Goal: Information Seeking & Learning: Learn about a topic

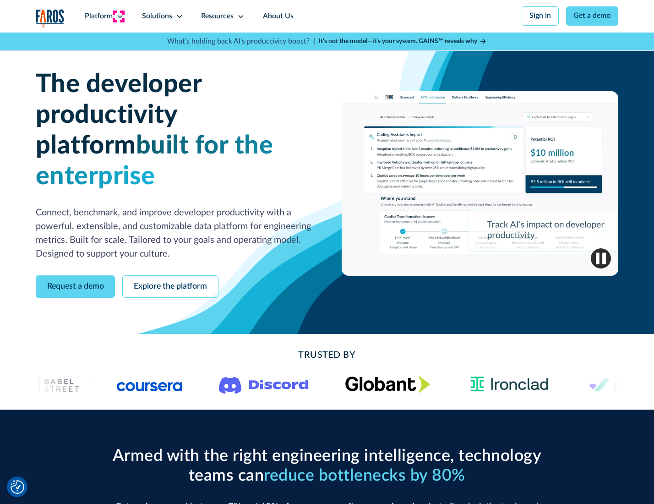
click at [119, 16] on icon at bounding box center [119, 16] width 7 height 7
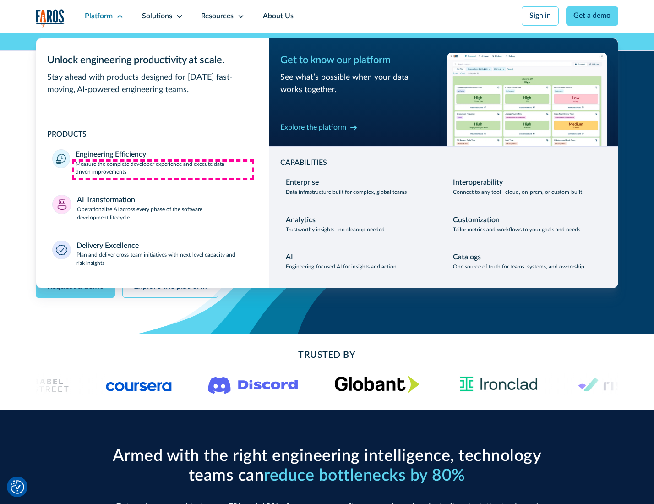
click at [163, 169] on p "Measure the complete developer experience and execute data-driven improvements" at bounding box center [164, 168] width 177 height 16
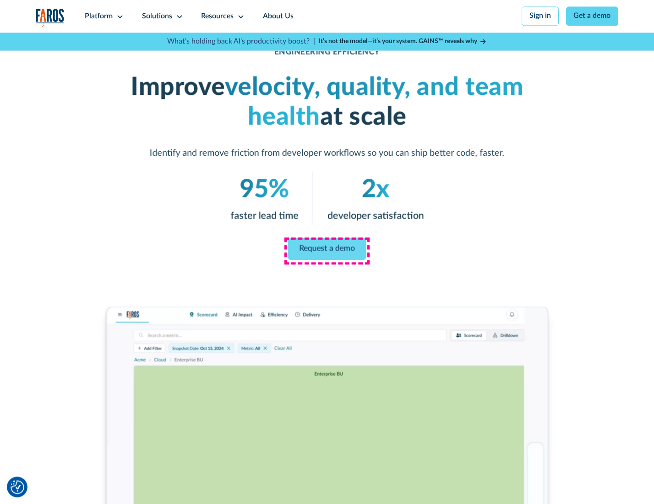
click at [326, 250] on link "Request a demo" at bounding box center [327, 249] width 78 height 22
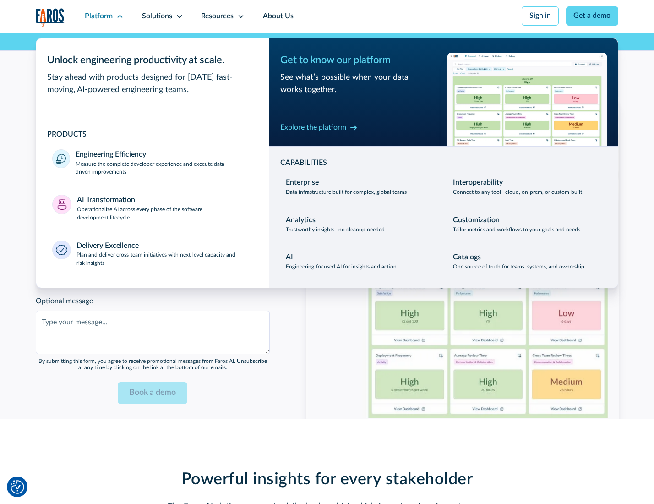
scroll to position [1993, 0]
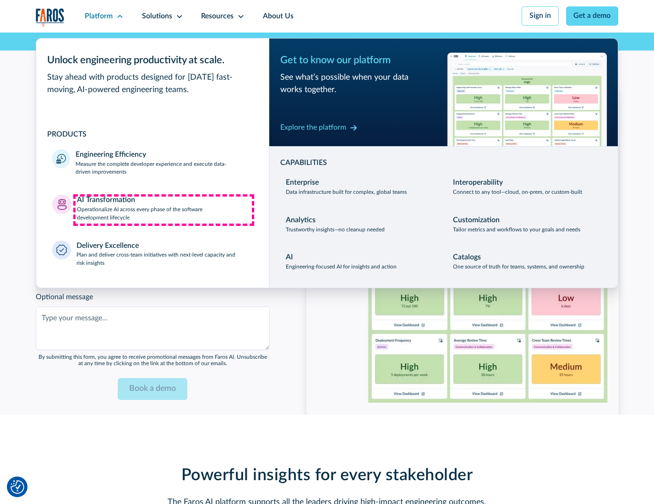
click at [163, 210] on p "Operationalize AI across every phase of the software development lifecycle" at bounding box center [165, 214] width 176 height 16
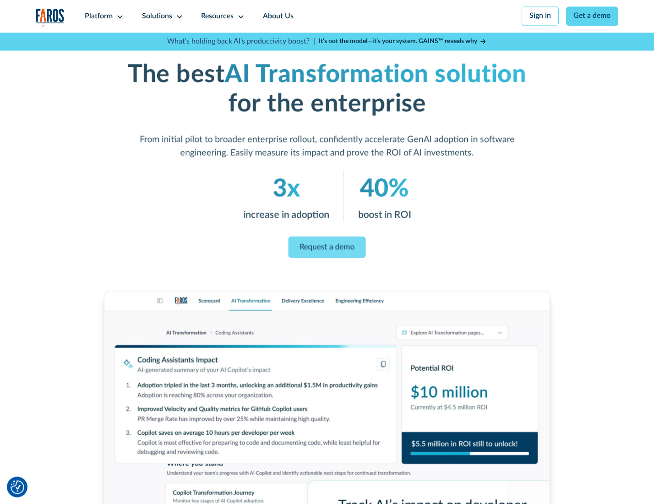
click at [326, 249] on link "Request a demo" at bounding box center [326, 247] width 77 height 22
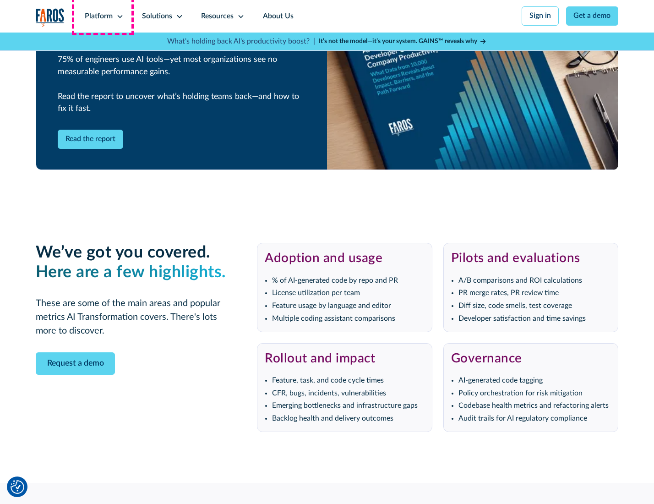
click at [103, 16] on div "Platform" at bounding box center [99, 16] width 28 height 11
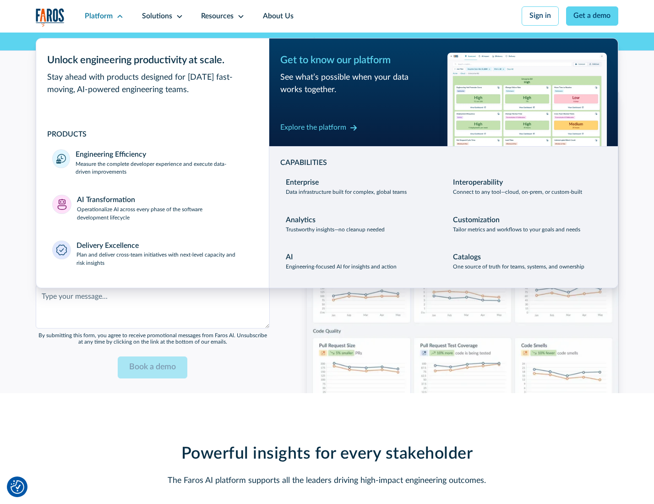
scroll to position [2214, 0]
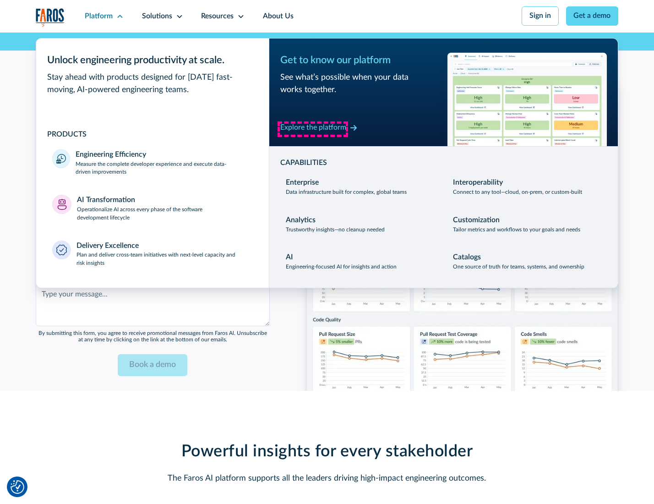
click at [313, 129] on div "Explore the platform" at bounding box center [313, 127] width 66 height 11
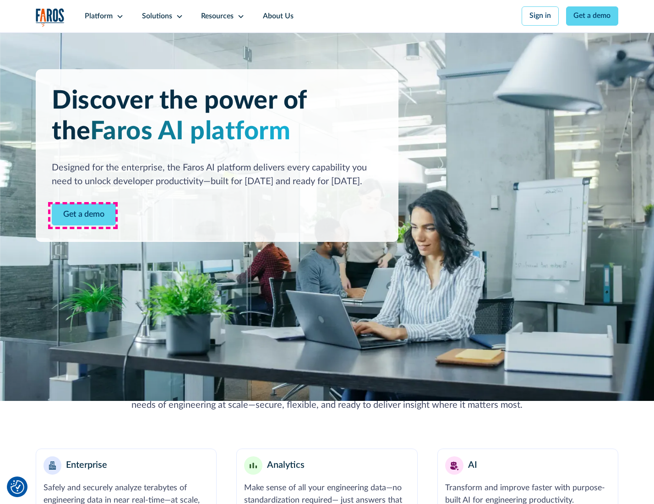
click at [83, 215] on link "Get a demo" at bounding box center [84, 214] width 64 height 22
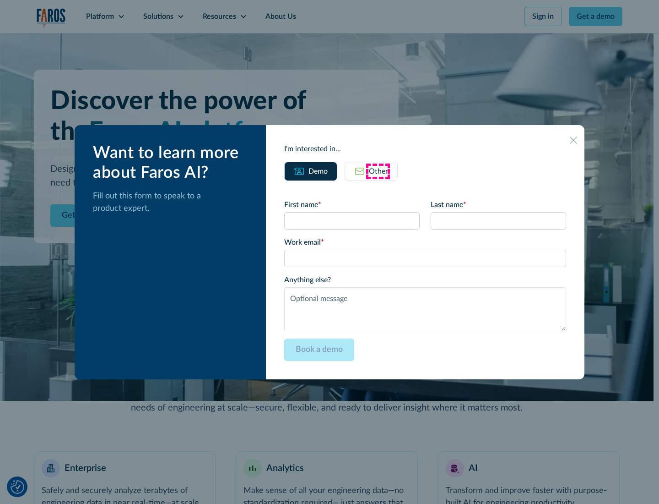
click at [378, 171] on div "Other" at bounding box center [378, 171] width 19 height 11
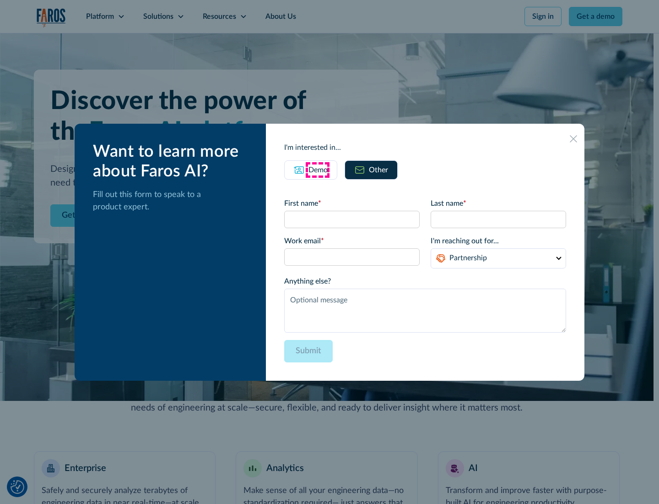
click at [317, 169] on div "Demo" at bounding box center [318, 169] width 19 height 11
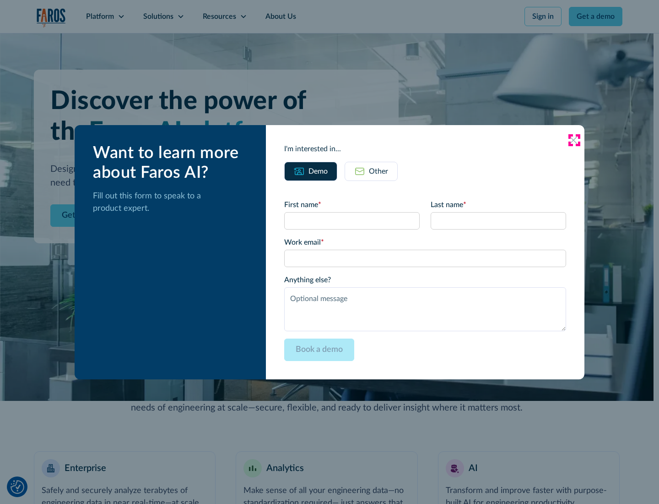
click at [574, 140] on icon at bounding box center [573, 139] width 7 height 7
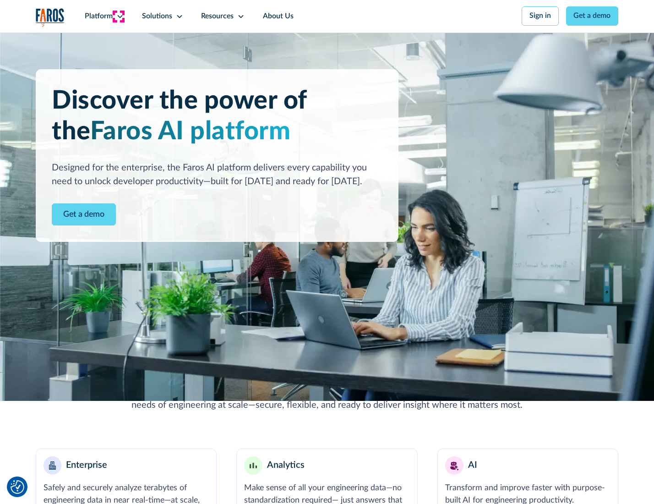
click at [119, 16] on icon at bounding box center [119, 16] width 7 height 7
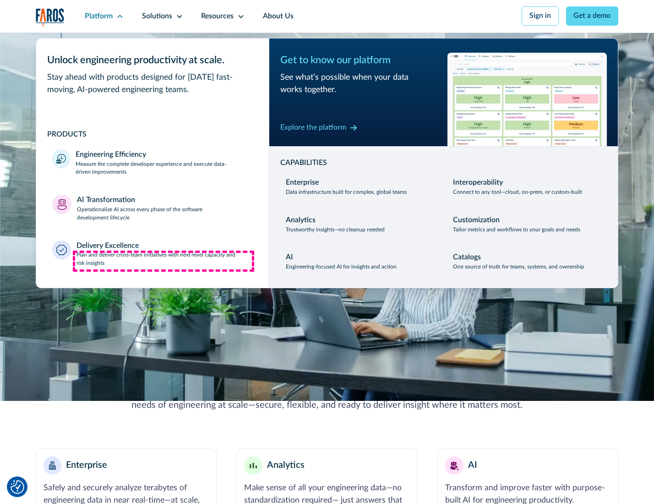
click at [163, 261] on p "Plan and deliver cross-team initiatives with next-level capacity and risk insig…" at bounding box center [164, 259] width 176 height 16
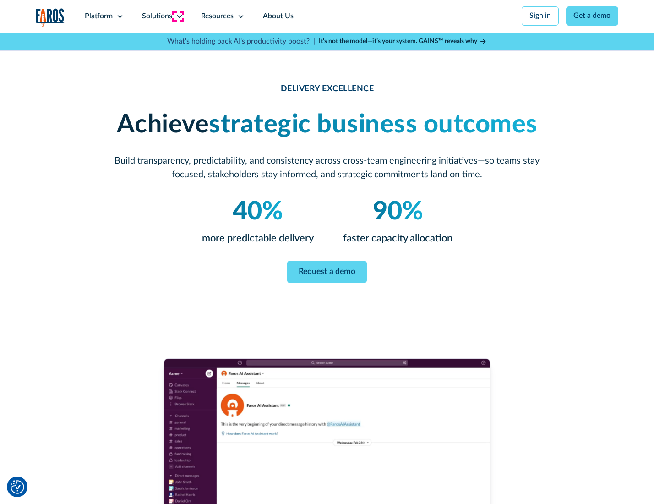
click at [178, 16] on icon at bounding box center [179, 16] width 7 height 7
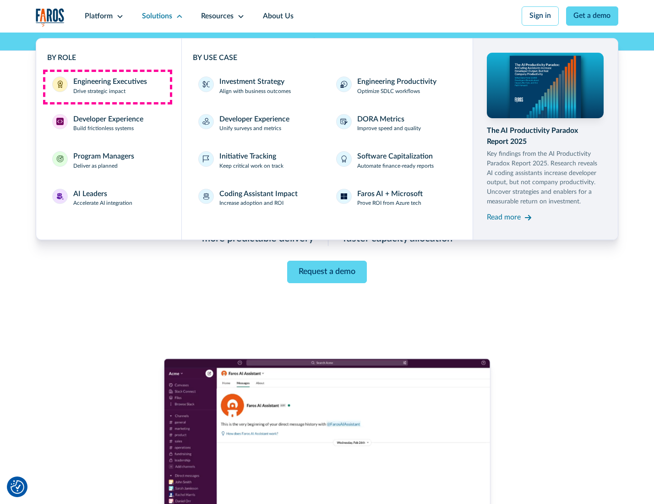
click at [107, 87] on div "Engineering Executives" at bounding box center [110, 81] width 74 height 11
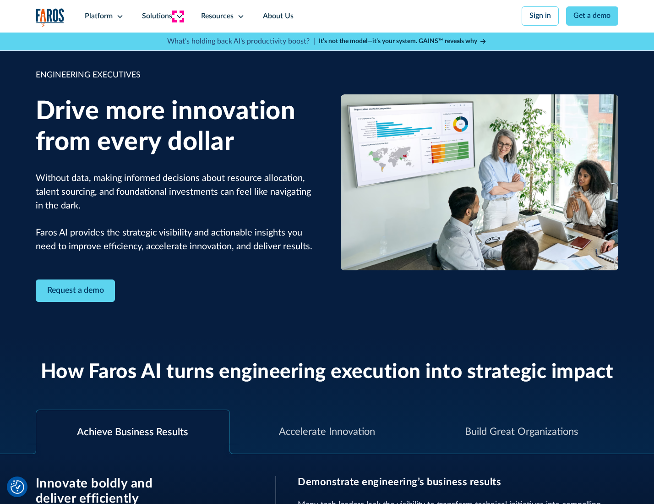
click at [178, 16] on icon at bounding box center [179, 16] width 7 height 7
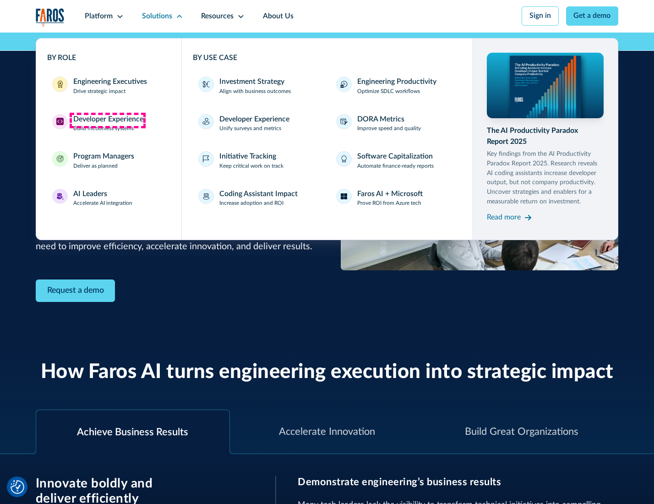
click at [107, 120] on div "Developer Experience" at bounding box center [108, 119] width 70 height 11
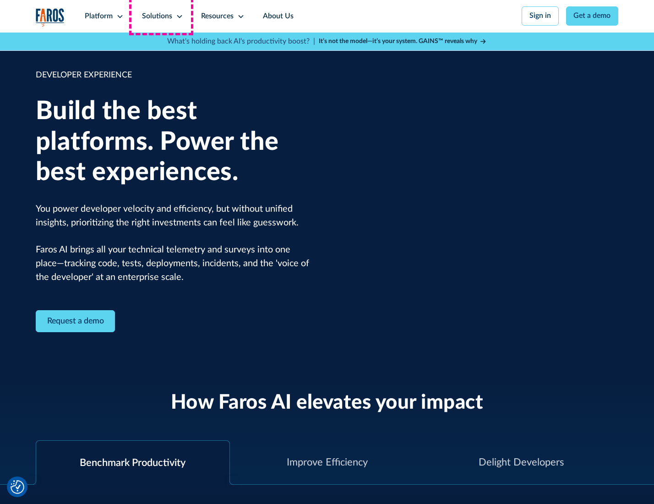
click at [161, 16] on div "Solutions" at bounding box center [157, 16] width 30 height 11
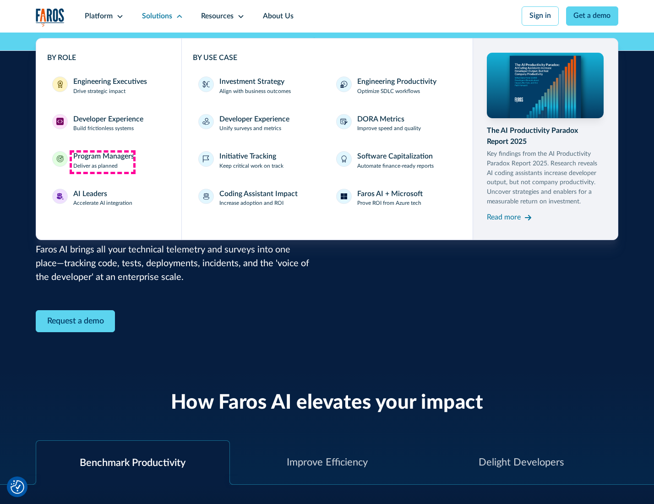
click at [102, 162] on div "Program Managers" at bounding box center [103, 156] width 61 height 11
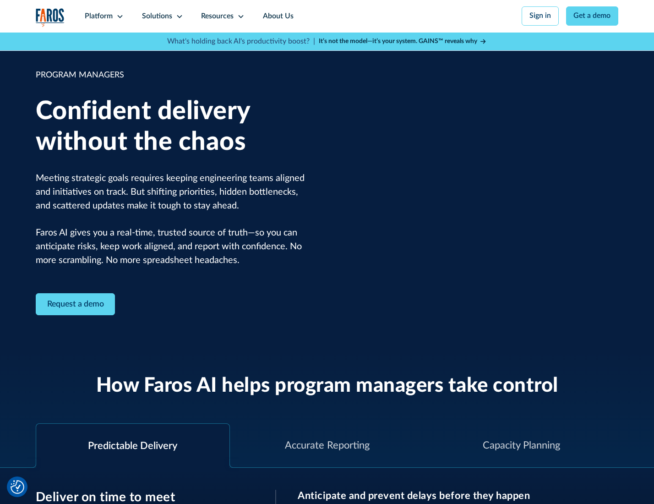
click at [178, 16] on icon at bounding box center [179, 16] width 7 height 7
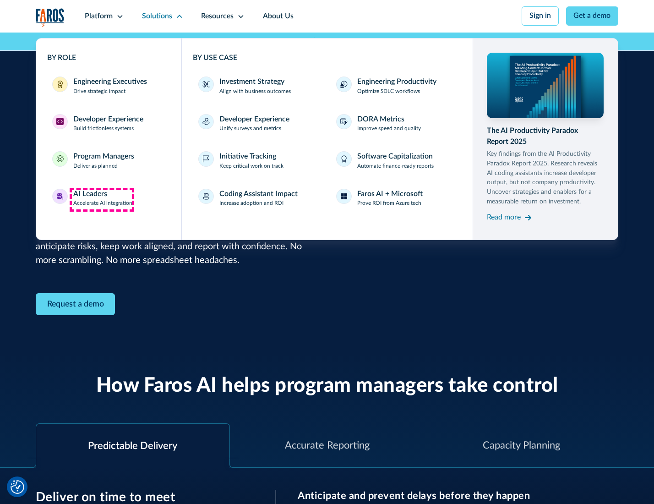
click at [102, 199] on div "AI Leaders" at bounding box center [90, 194] width 34 height 11
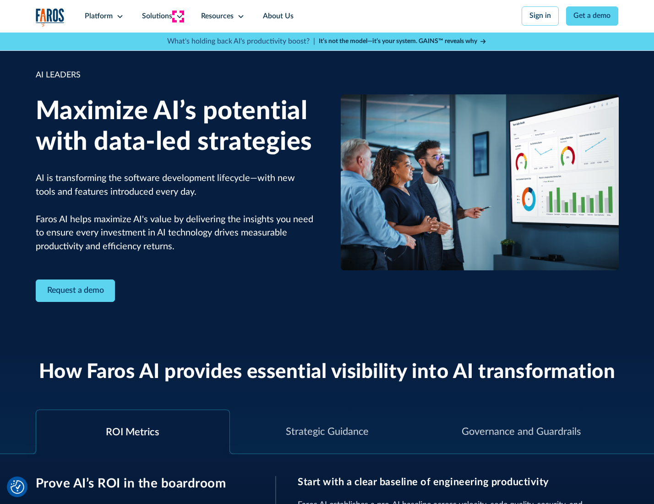
click at [178, 16] on icon at bounding box center [179, 16] width 7 height 7
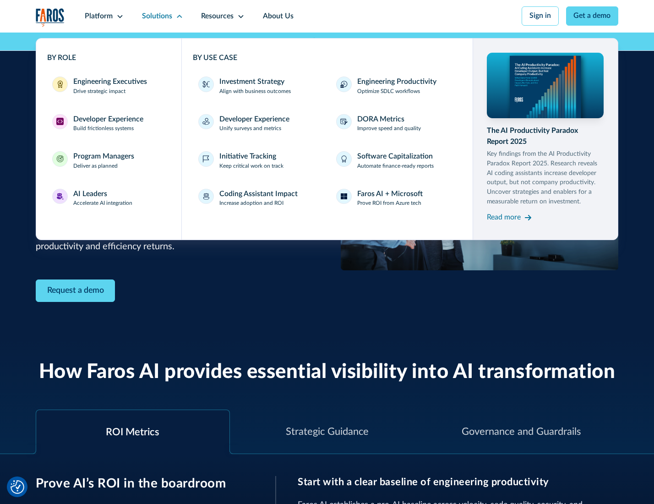
click at [251, 82] on div "Investment Strategy" at bounding box center [251, 81] width 65 height 11
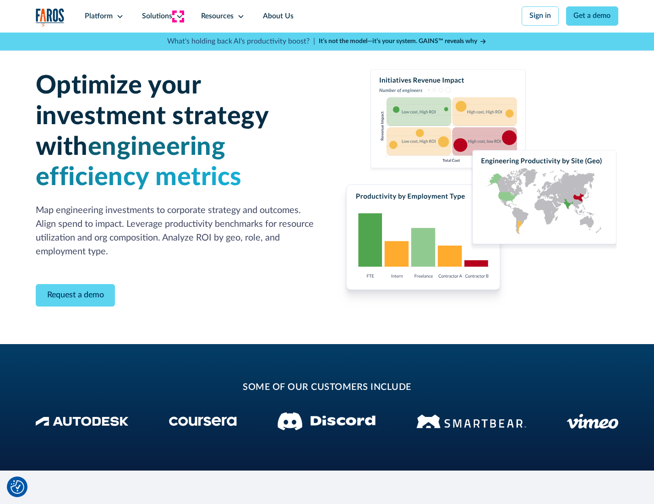
click at [178, 16] on icon at bounding box center [179, 16] width 7 height 7
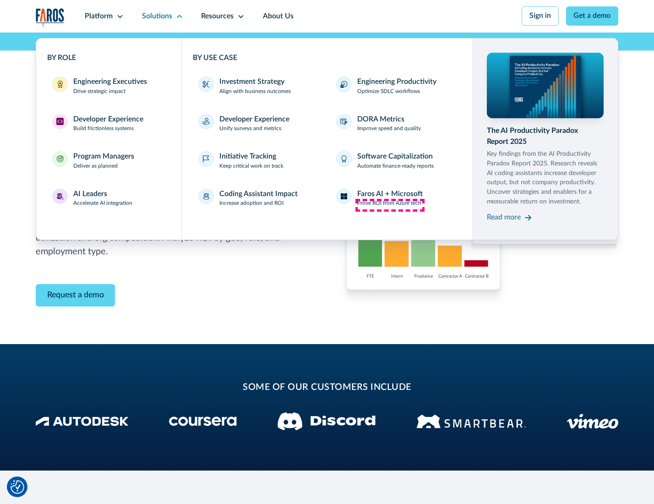
click at [390, 205] on p "Prove ROI from Azure tech" at bounding box center [389, 203] width 64 height 8
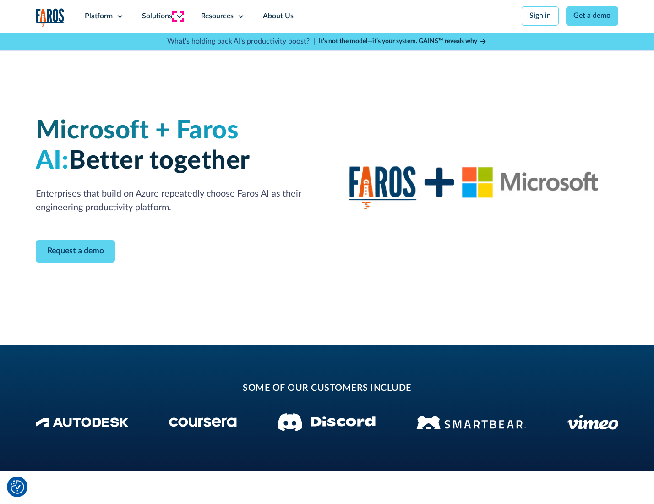
click at [178, 16] on icon at bounding box center [179, 16] width 7 height 7
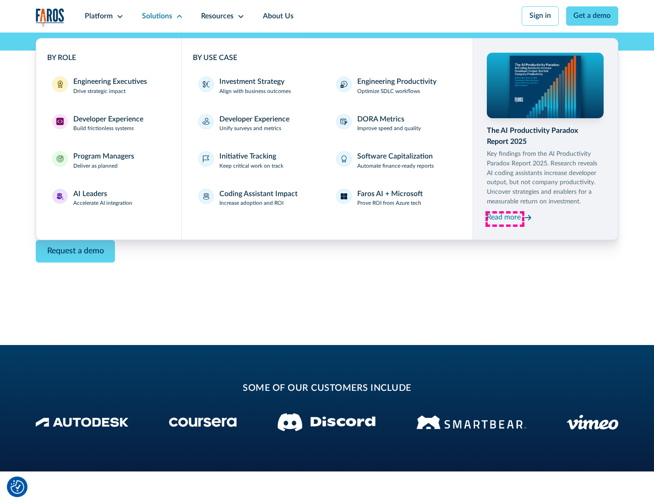
click at [505, 219] on div "Read more" at bounding box center [504, 217] width 34 height 11
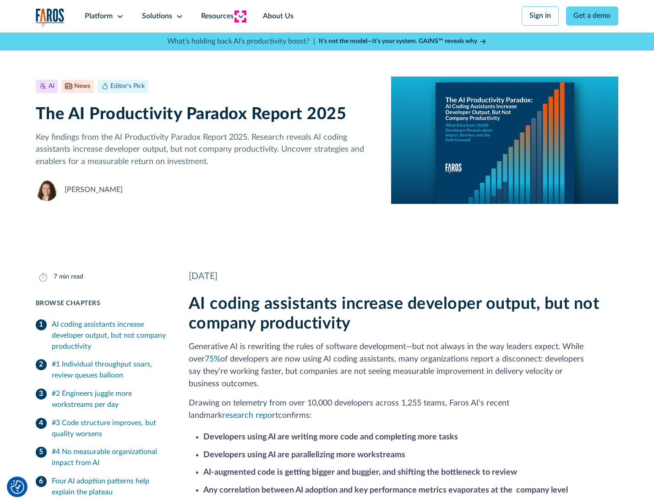
click at [240, 16] on icon at bounding box center [240, 16] width 7 height 7
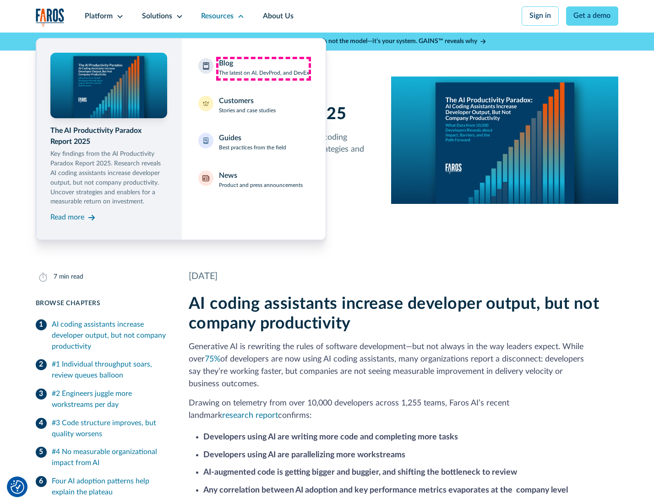
click at [263, 68] on div "Blog The latest on AI, DevProd, and DevEx" at bounding box center [264, 67] width 90 height 19
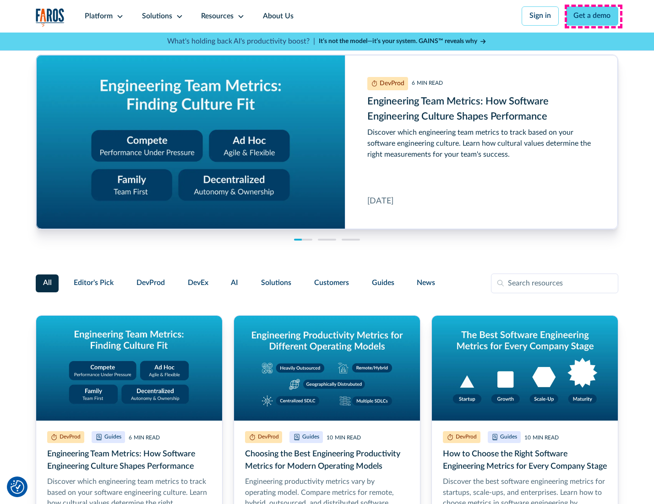
click at [593, 16] on link "Get a demo" at bounding box center [592, 15] width 53 height 19
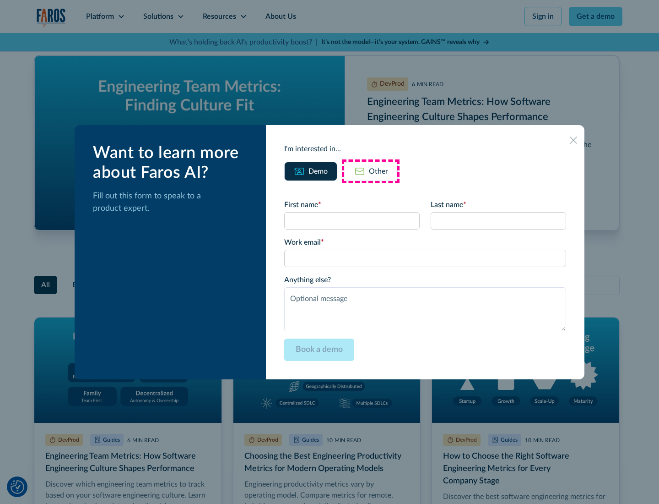
click at [371, 171] on div "Other" at bounding box center [378, 171] width 19 height 11
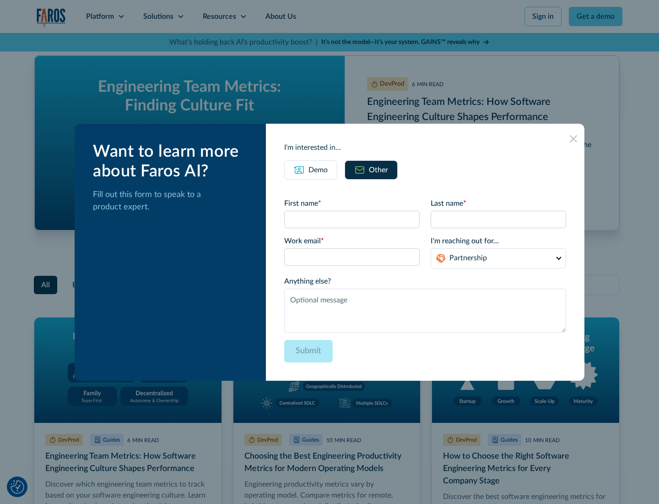
click at [574, 138] on icon at bounding box center [573, 138] width 7 height 7
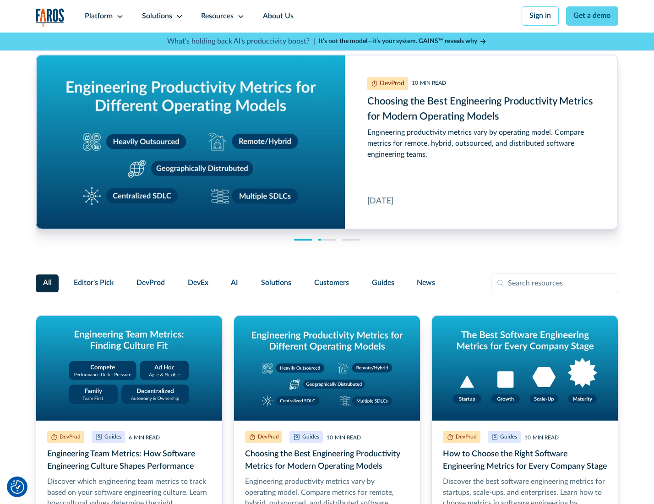
click at [277, 16] on link "About Us" at bounding box center [278, 16] width 49 height 33
